Goal: Transaction & Acquisition: Subscribe to service/newsletter

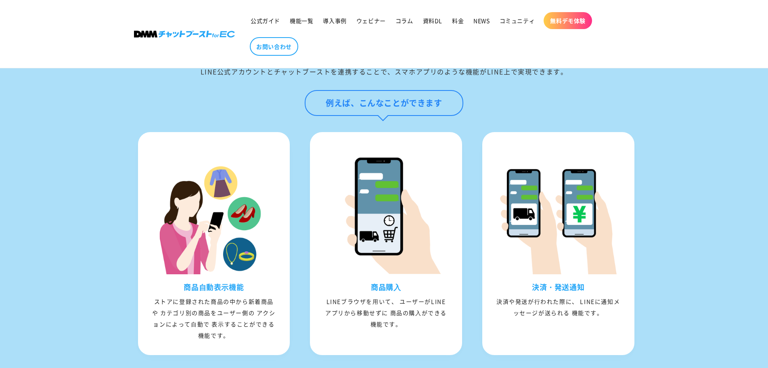
scroll to position [807, 0]
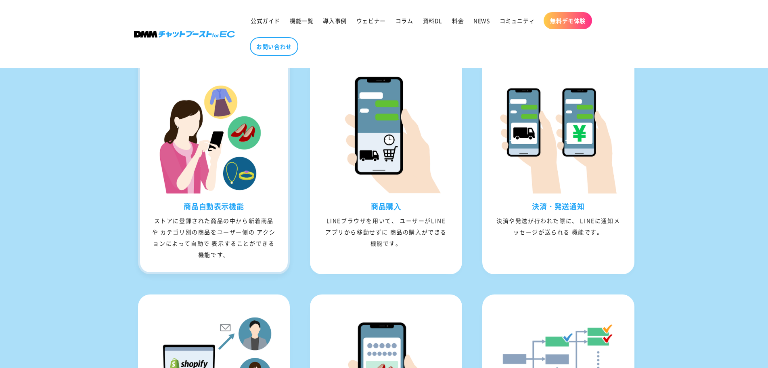
click at [226, 211] on h3 "商品⾃動表⽰機能" at bounding box center [214, 205] width 148 height 9
click at [230, 211] on h3 "商品⾃動表⽰機能" at bounding box center [214, 205] width 148 height 9
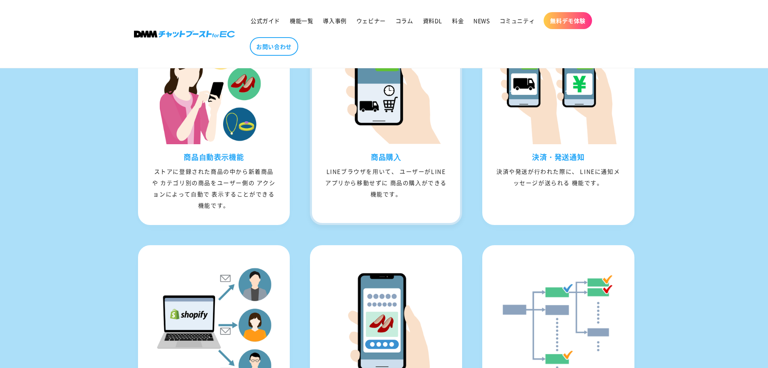
scroll to position [848, 0]
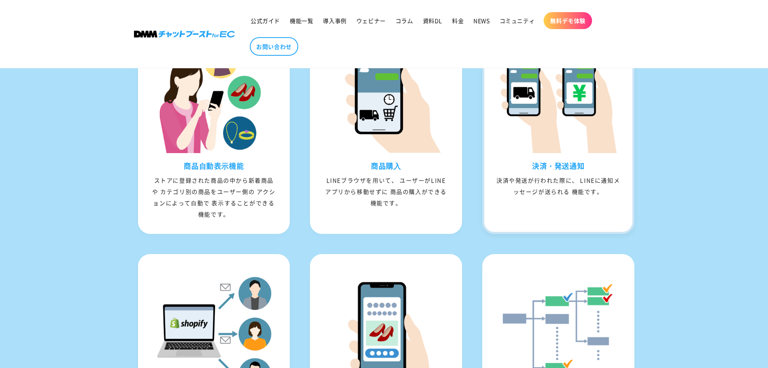
click at [543, 170] on h3 "決済・発送通知" at bounding box center [558, 165] width 148 height 9
click at [456, 20] on span "料金" at bounding box center [458, 20] width 12 height 7
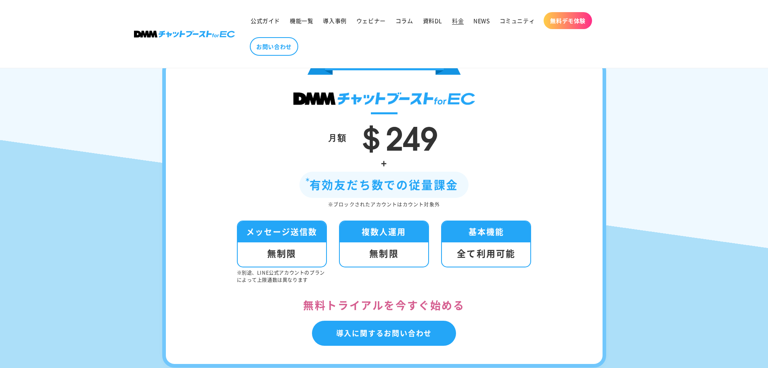
click at [579, 215] on div "月額 ＄249 + 有効友だち数での従量課金 ※ブロックされたアカウントはカウント対象外 メッセージ送信数 無制限 ※別途、LINE公式アカウントのプランによ…" at bounding box center [384, 213] width 444 height 309
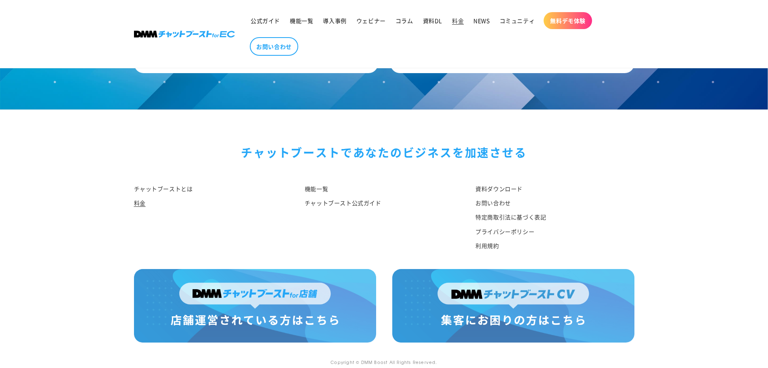
scroll to position [958, 0]
